Goal: Find specific page/section: Find specific page/section

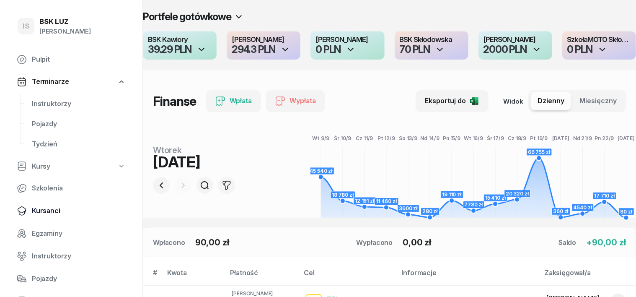
click at [49, 209] on span "Kursanci" at bounding box center [79, 210] width 94 height 11
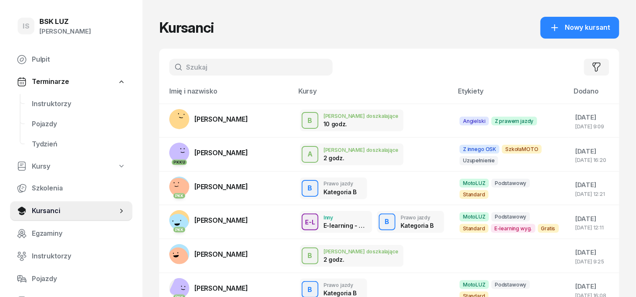
click at [169, 60] on input "text" at bounding box center [250, 67] width 163 height 17
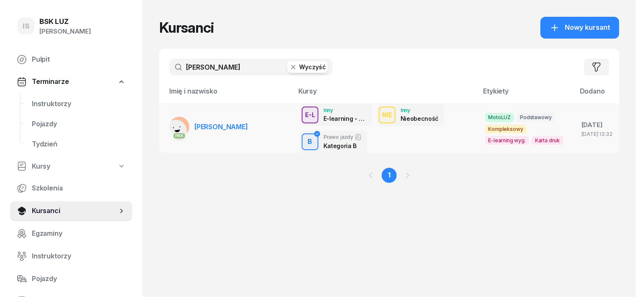
type input "[PERSON_NAME]"
click at [162, 127] on rect at bounding box center [176, 130] width 31 height 31
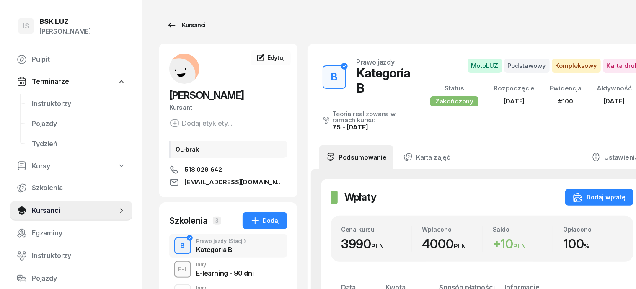
click at [172, 23] on div "Kursanci" at bounding box center [186, 25] width 39 height 10
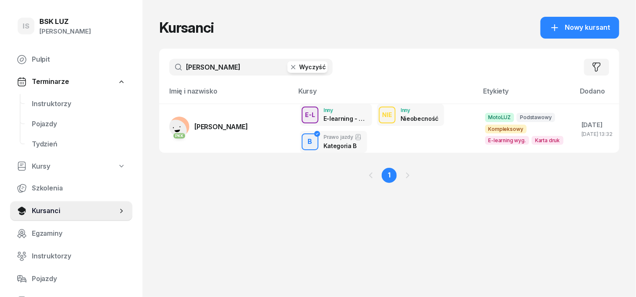
click at [289, 68] on icon "button" at bounding box center [293, 67] width 8 height 8
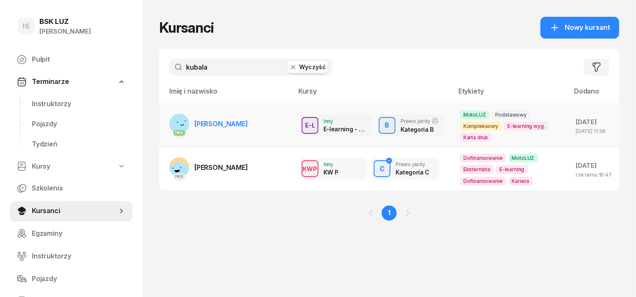
type input "kubala"
click at [194, 120] on span "[PERSON_NAME]" at bounding box center [221, 123] width 54 height 8
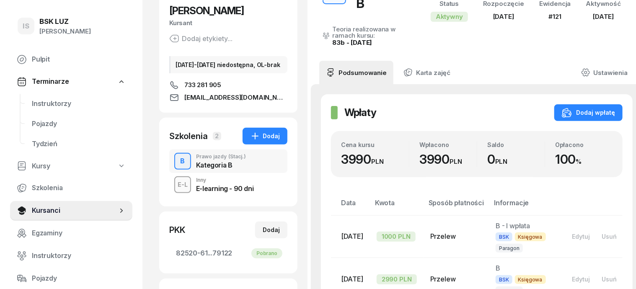
scroll to position [105, 0]
